Goal: Browse casually

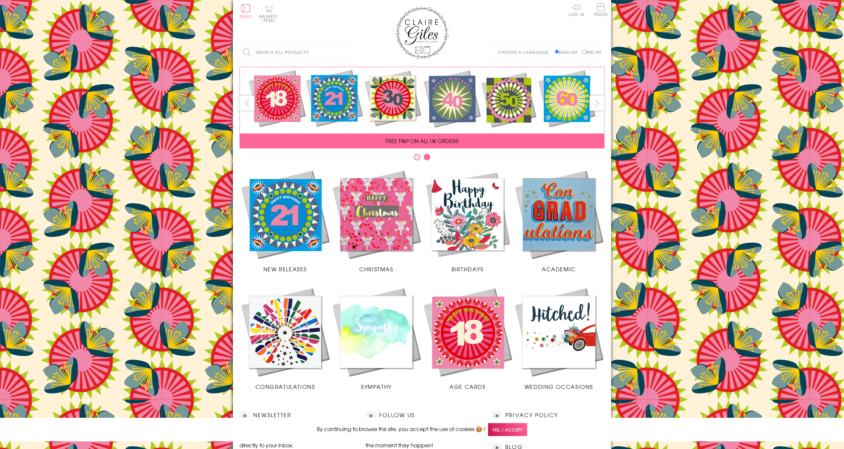
scroll to position [124, 0]
